Goal: Task Accomplishment & Management: Manage account settings

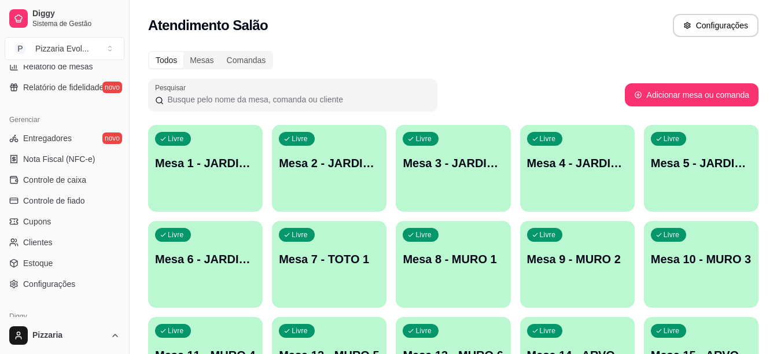
scroll to position [463, 0]
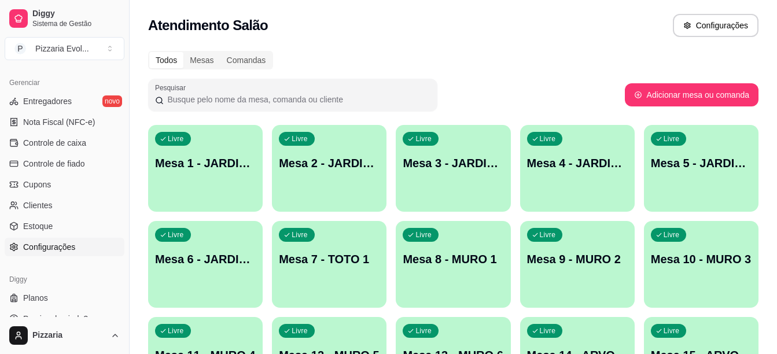
click at [45, 245] on span "Configurações" at bounding box center [49, 247] width 52 height 12
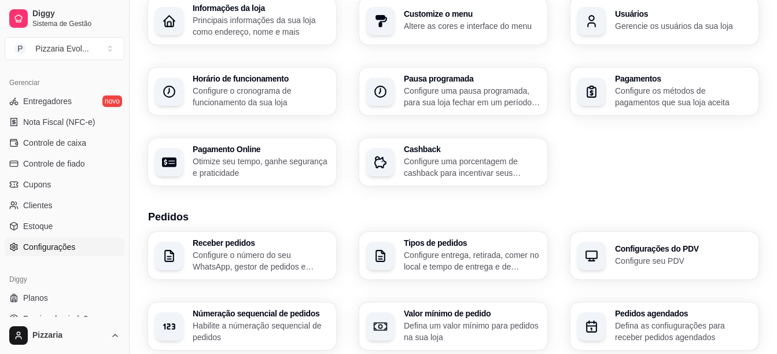
scroll to position [174, 0]
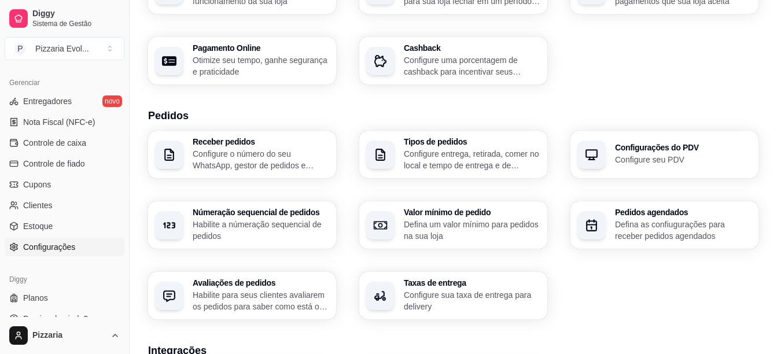
click at [469, 167] on p "Configure entrega, retirada, comer no local e tempo de entrega e de retirada" at bounding box center [472, 159] width 137 height 23
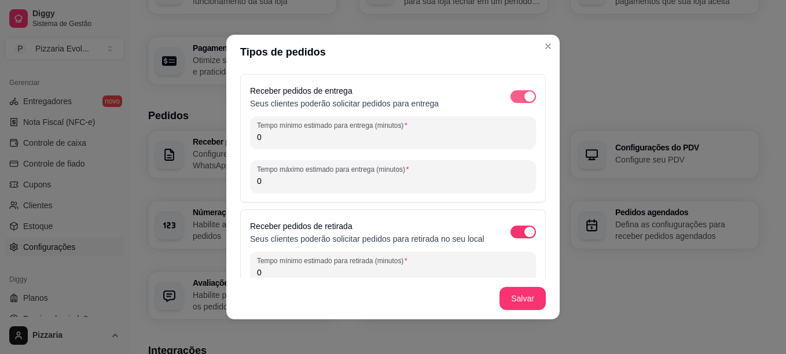
click at [524, 93] on div "button" at bounding box center [529, 96] width 10 height 10
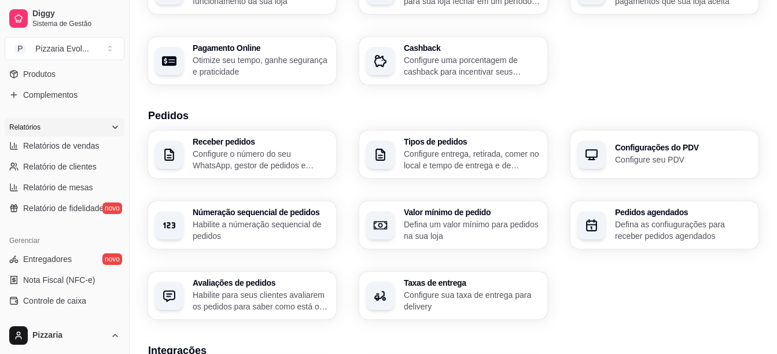
scroll to position [247, 0]
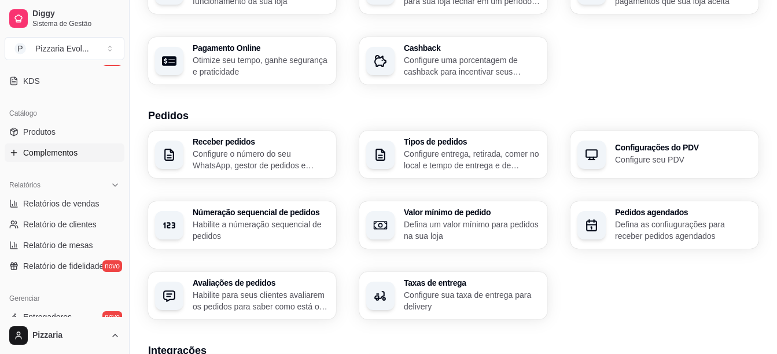
click at [67, 161] on link "Complementos" at bounding box center [65, 153] width 120 height 19
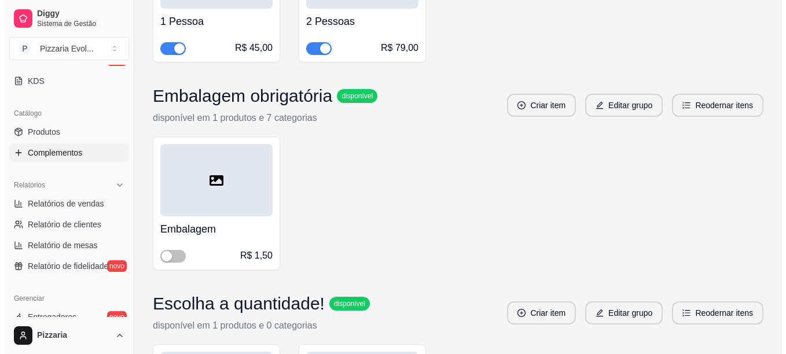
scroll to position [9200, 0]
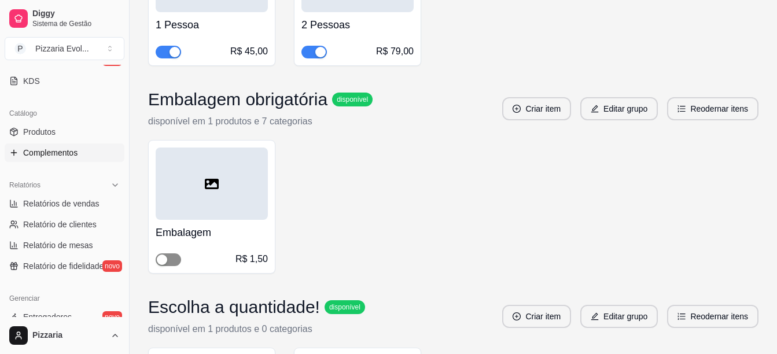
click at [161, 259] on div "button" at bounding box center [162, 260] width 10 height 10
click at [618, 111] on button "Editar grupo" at bounding box center [620, 108] width 78 height 23
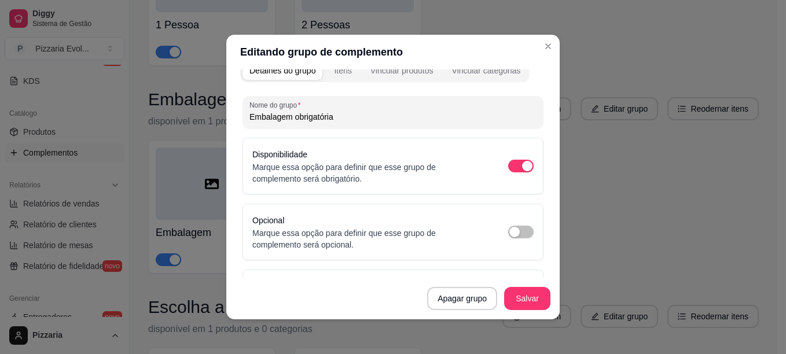
scroll to position [0, 0]
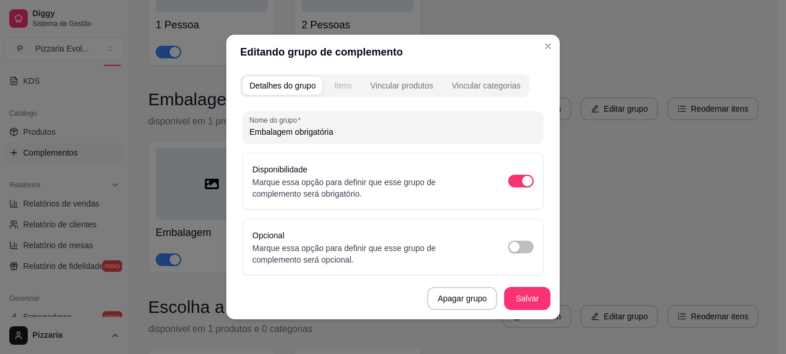
click at [343, 88] on div "Itens" at bounding box center [342, 86] width 17 height 12
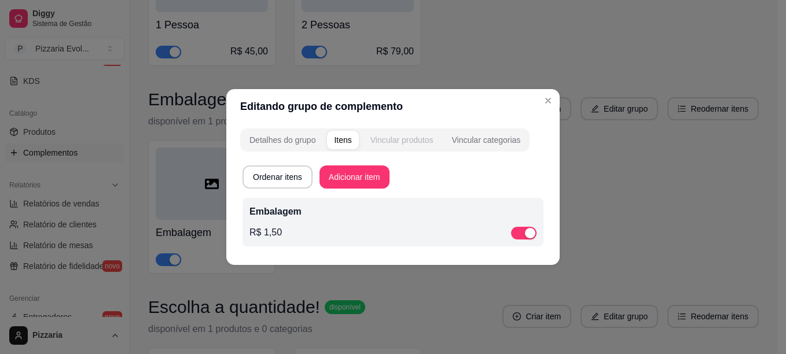
click at [400, 141] on div "Vincular produtos" at bounding box center [401, 140] width 63 height 12
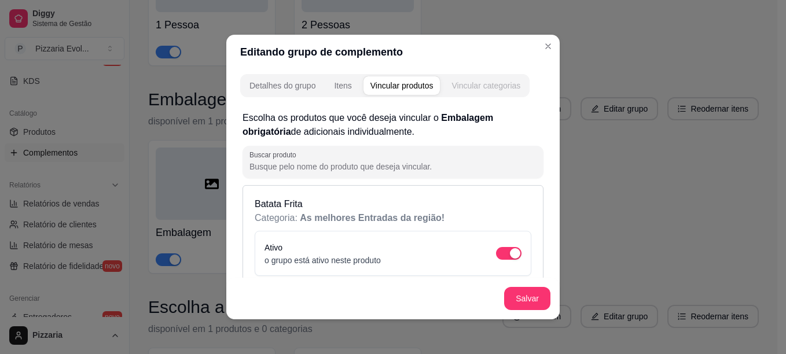
click at [483, 87] on div "Vincular categorias" at bounding box center [486, 86] width 69 height 12
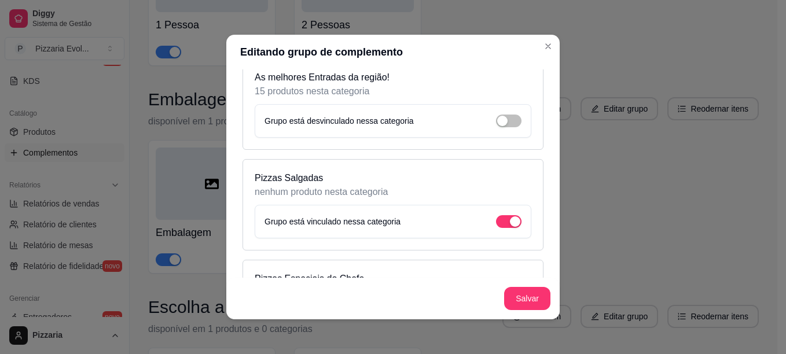
scroll to position [116, 0]
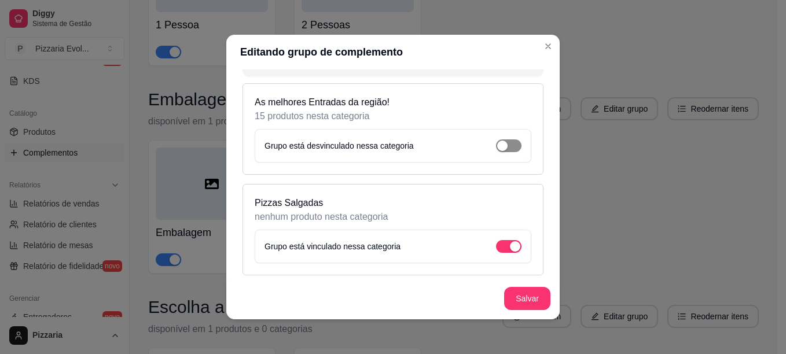
click at [497, 146] on div "button" at bounding box center [502, 146] width 10 height 10
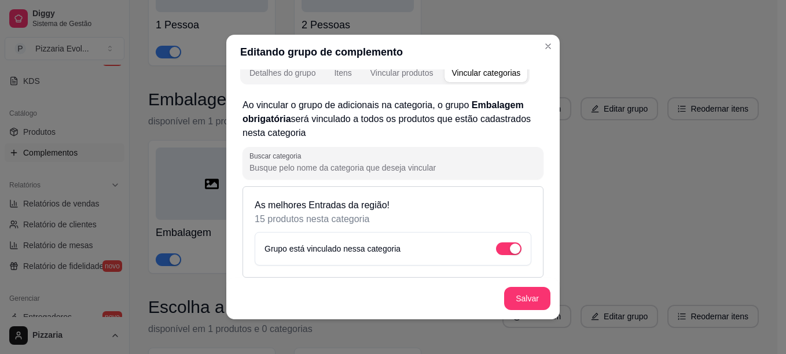
scroll to position [0, 0]
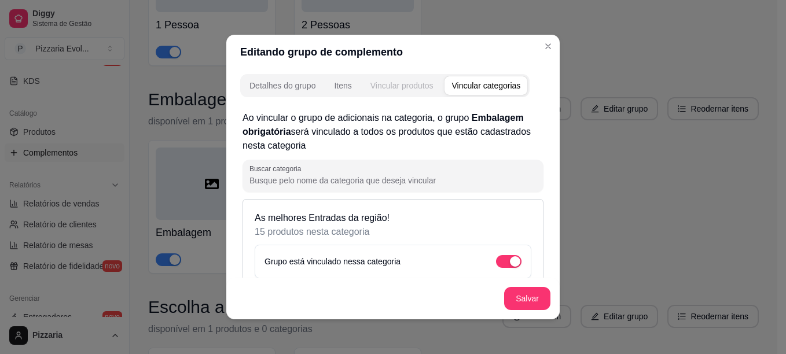
click at [408, 87] on div "Vincular produtos" at bounding box center [401, 86] width 63 height 12
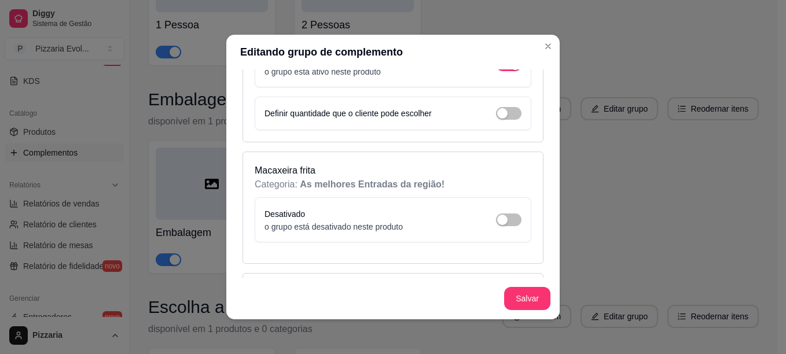
scroll to position [174, 0]
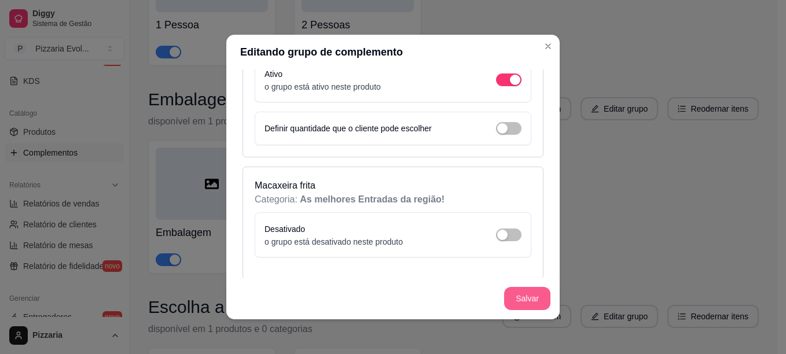
click at [524, 295] on button "Salvar" at bounding box center [527, 298] width 46 height 23
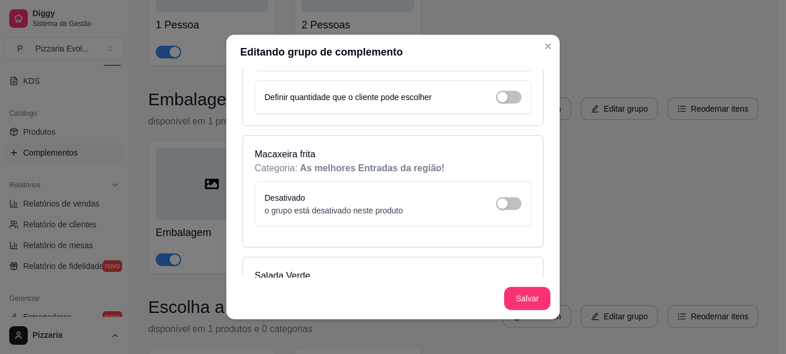
scroll to position [232, 0]
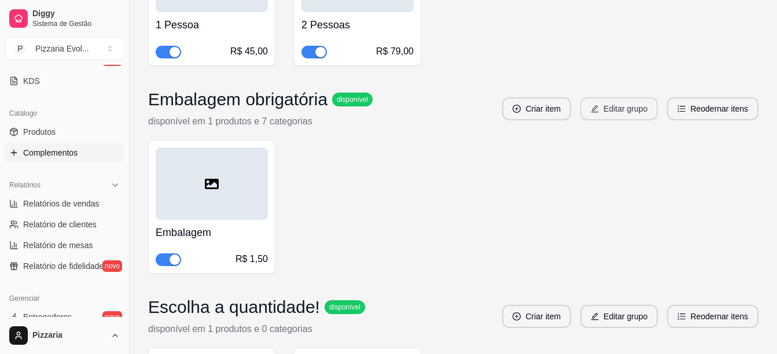
click at [615, 111] on button "Editar grupo" at bounding box center [620, 108] width 78 height 23
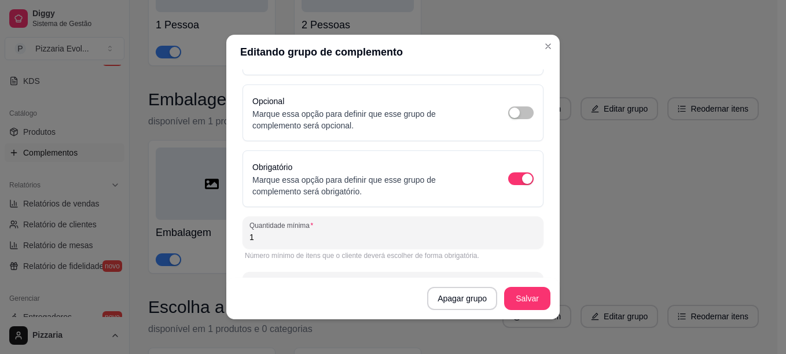
scroll to position [174, 0]
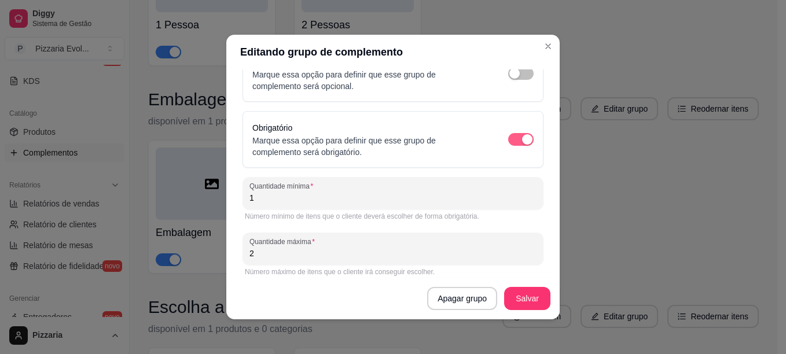
click at [522, 136] on div "button" at bounding box center [527, 139] width 10 height 10
click at [508, 142] on span "button" at bounding box center [520, 139] width 25 height 13
click at [522, 142] on div "button" at bounding box center [527, 139] width 10 height 10
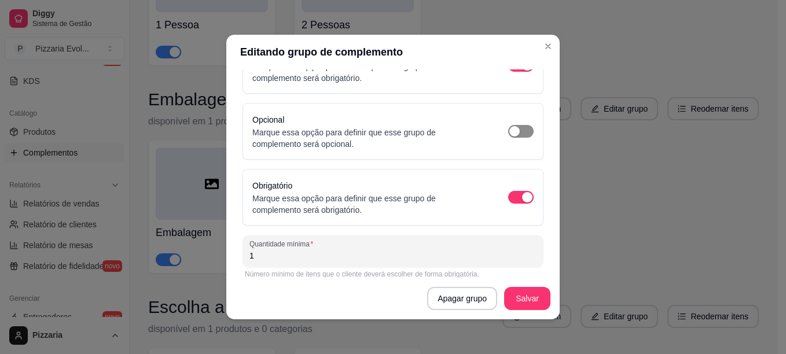
click at [509, 132] on div "button" at bounding box center [514, 131] width 10 height 10
type input "0"
click at [522, 134] on div "button" at bounding box center [527, 131] width 10 height 10
click at [512, 204] on div "Obrigatório Marque essa opção para definir que esse grupo de complemento será o…" at bounding box center [392, 197] width 281 height 37
click at [509, 195] on div "button" at bounding box center [514, 197] width 10 height 10
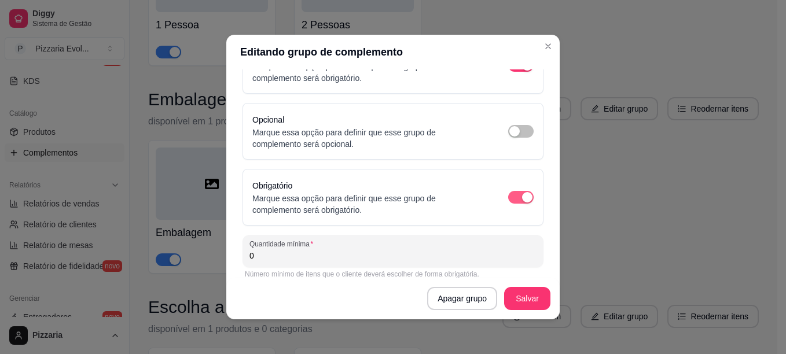
scroll to position [0, 0]
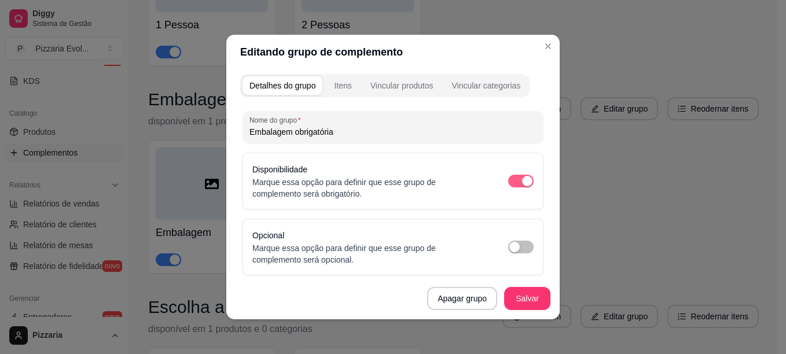
click at [522, 184] on div "button" at bounding box center [527, 181] width 10 height 10
click at [509, 181] on div "button" at bounding box center [514, 181] width 10 height 10
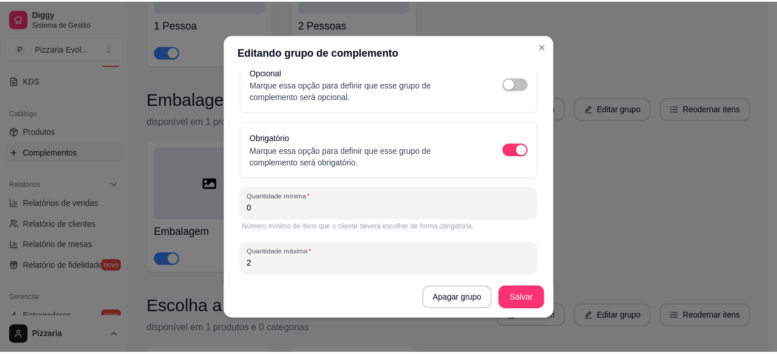
scroll to position [182, 0]
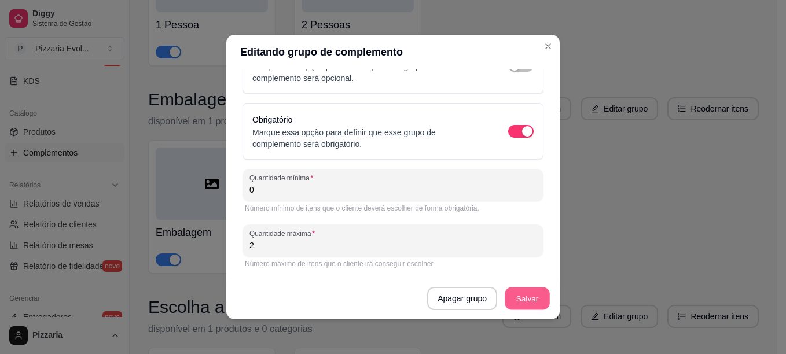
click at [535, 303] on button "Salvar" at bounding box center [527, 299] width 45 height 23
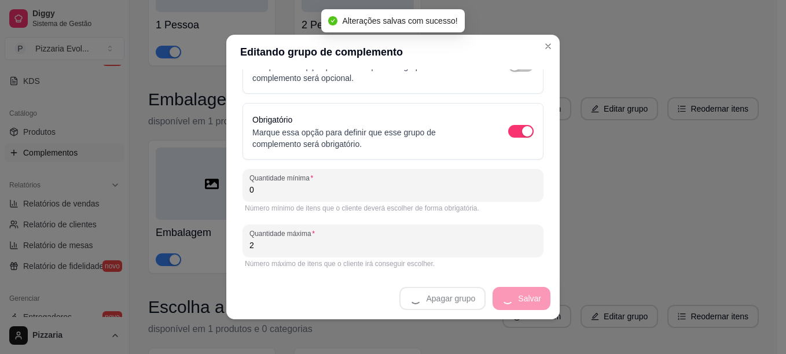
click at [421, 201] on div "Número mínimo de itens que o cliente deverá escolher de forma obrigatória." at bounding box center [393, 208] width 301 height 14
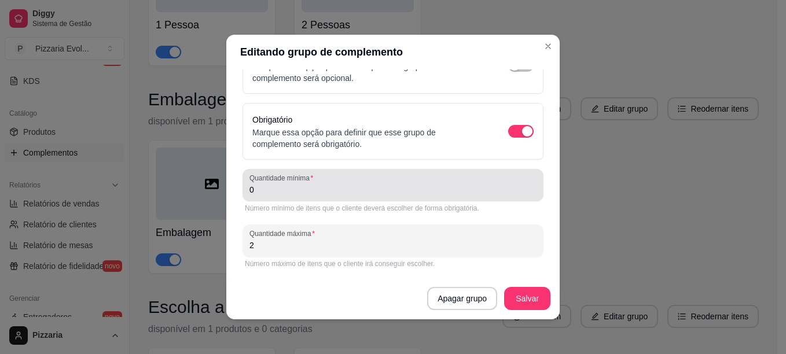
click at [333, 200] on div "Quantidade mínima 0" at bounding box center [393, 185] width 301 height 32
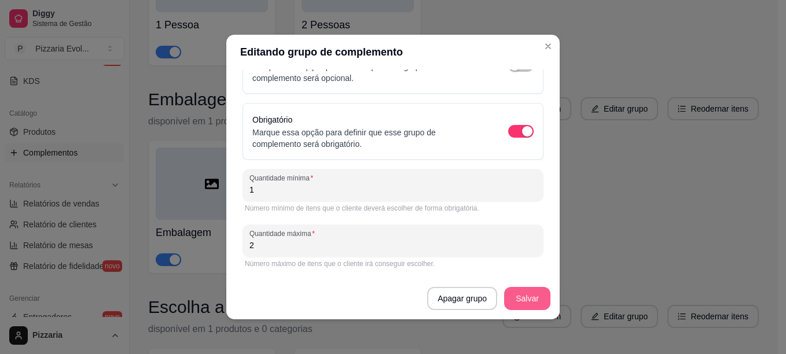
type input "1"
click at [523, 299] on button "Salvar" at bounding box center [527, 299] width 45 height 23
